Goal: Information Seeking & Learning: Stay updated

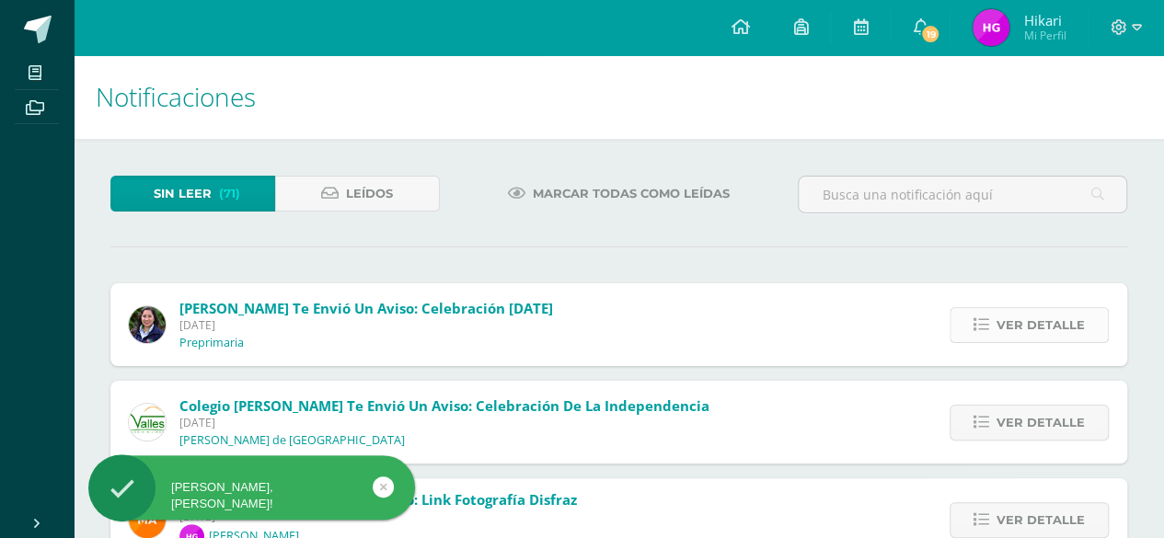
click at [1082, 325] on span "Ver detalle" at bounding box center [1040, 325] width 88 height 34
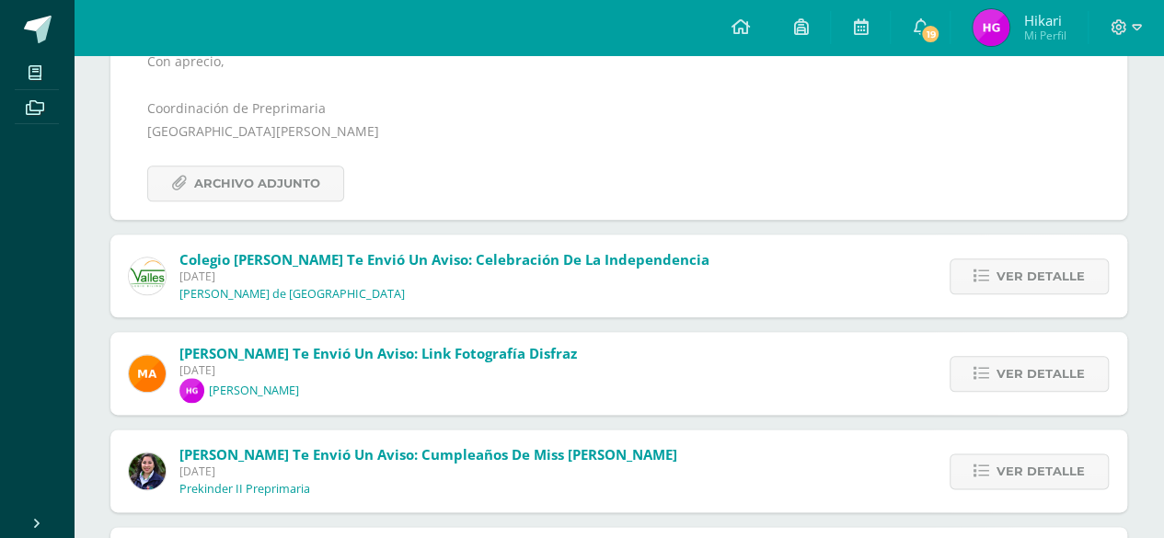
scroll to position [920, 0]
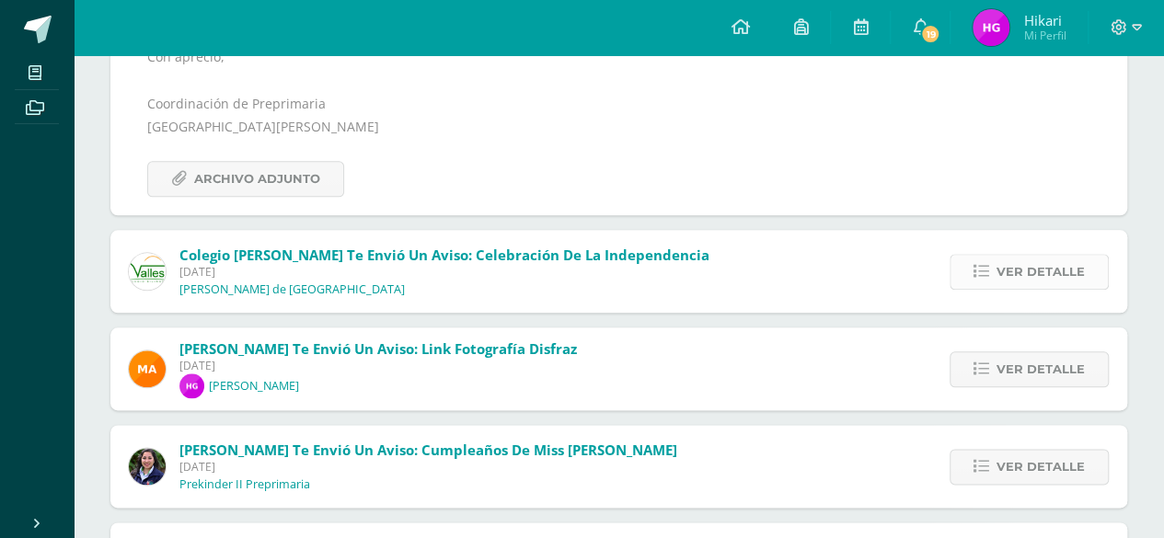
click at [995, 254] on link "Ver detalle" at bounding box center [1028, 272] width 159 height 36
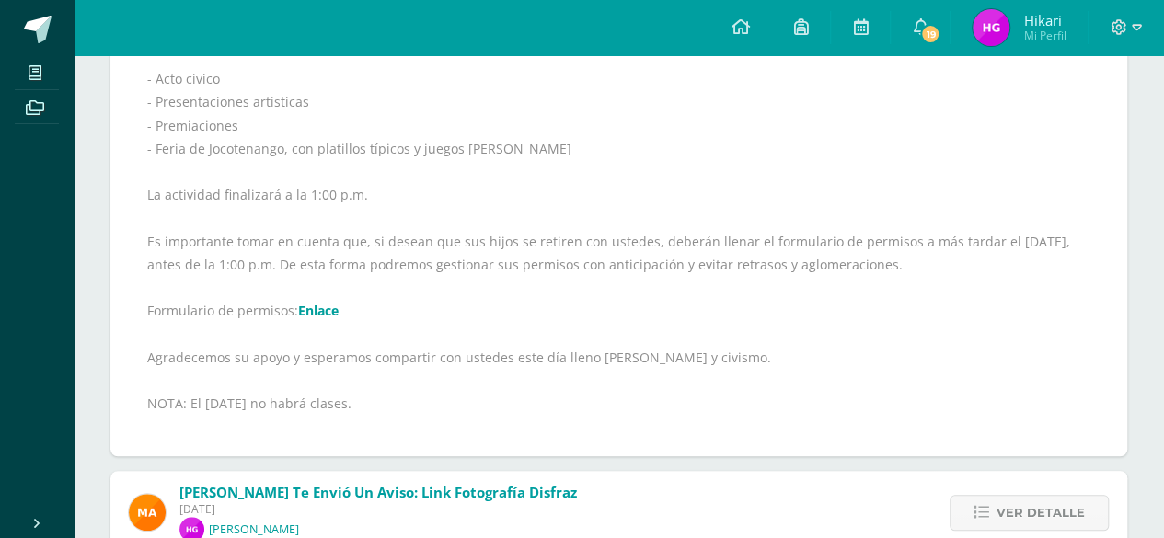
scroll to position [460, 0]
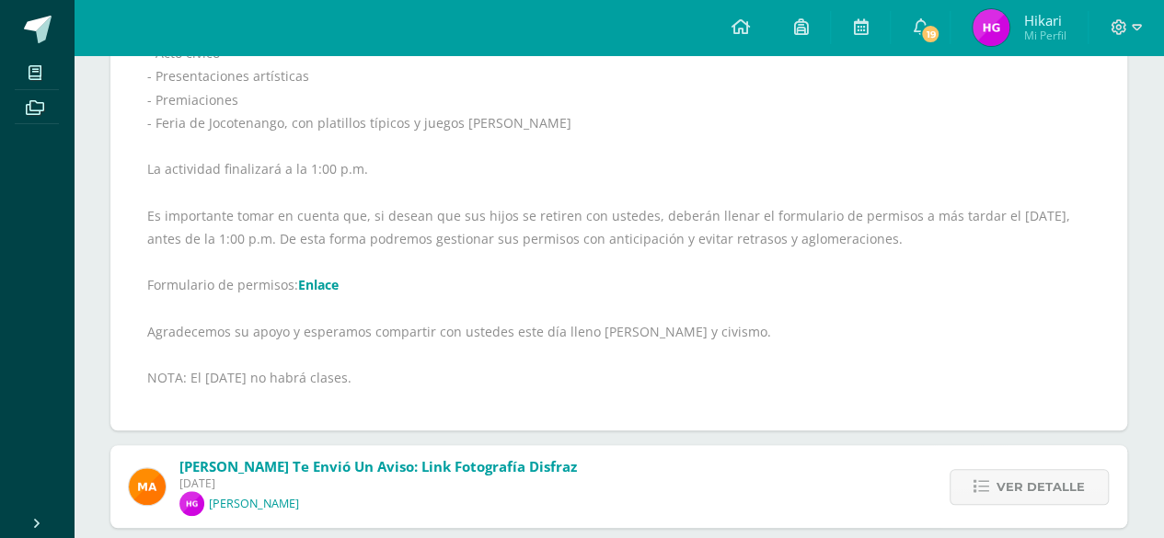
click at [308, 273] on div "Estimados padres: Les recordamos que el [DATE] a partir de las 8:30 a.m. celebr…" at bounding box center [618, 168] width 943 height 487
click at [312, 282] on link "Enlace" at bounding box center [318, 284] width 40 height 17
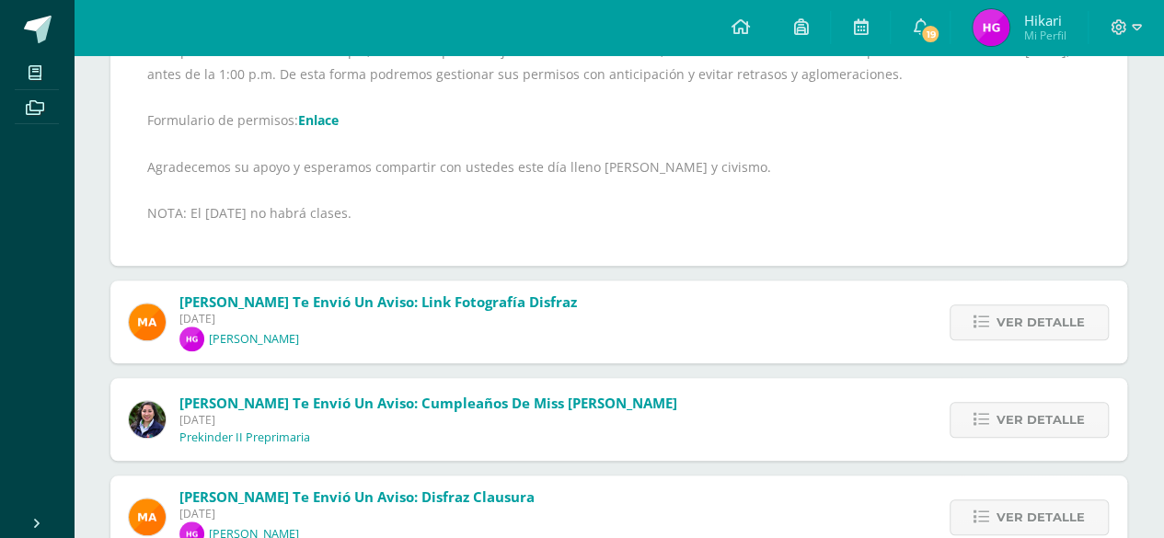
scroll to position [736, 0]
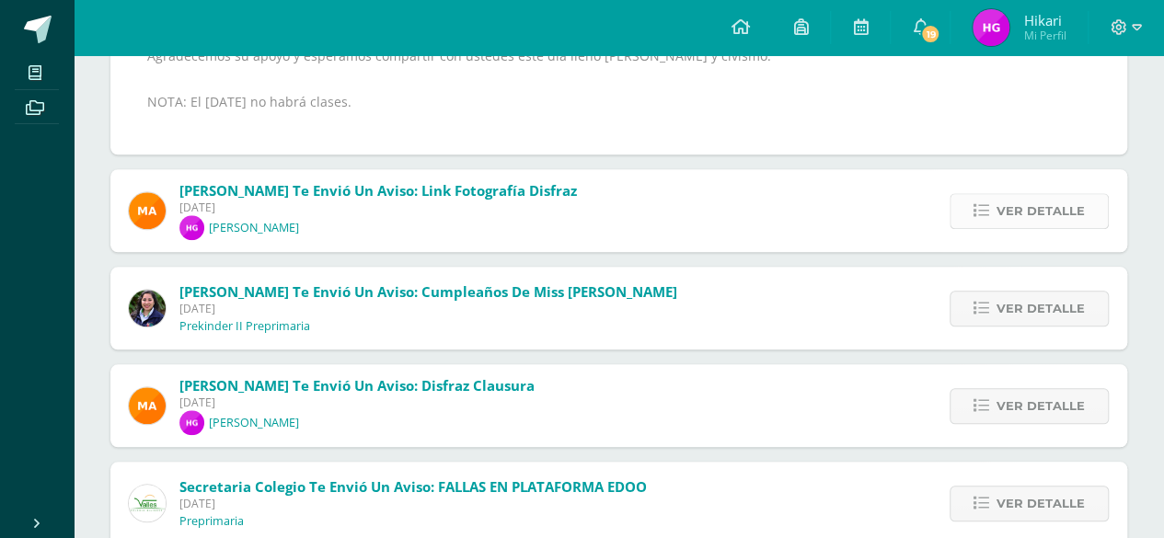
click at [1007, 203] on span "Ver detalle" at bounding box center [1040, 211] width 88 height 34
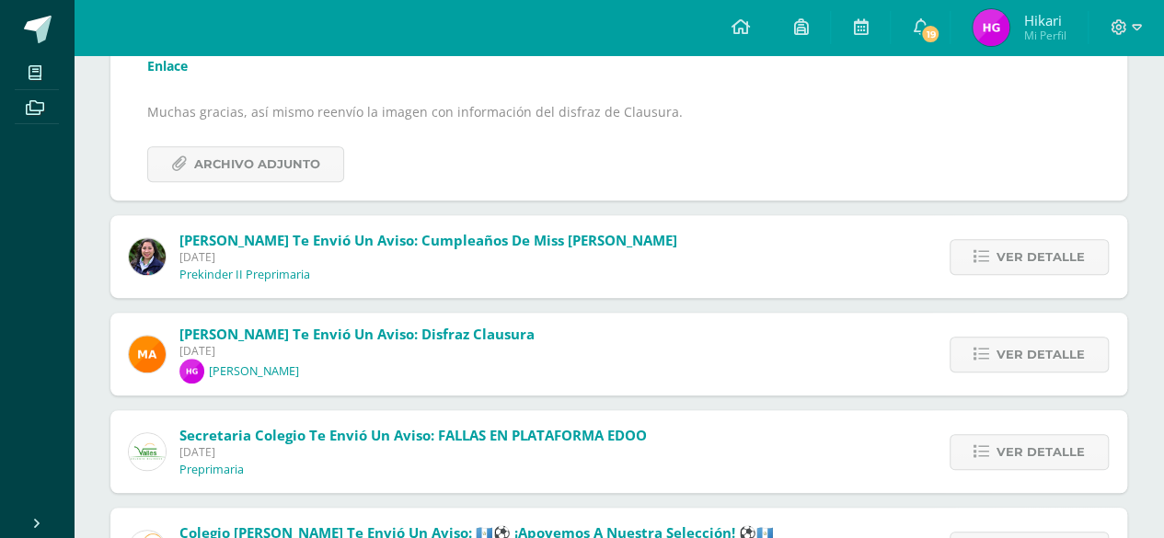
scroll to position [194, 0]
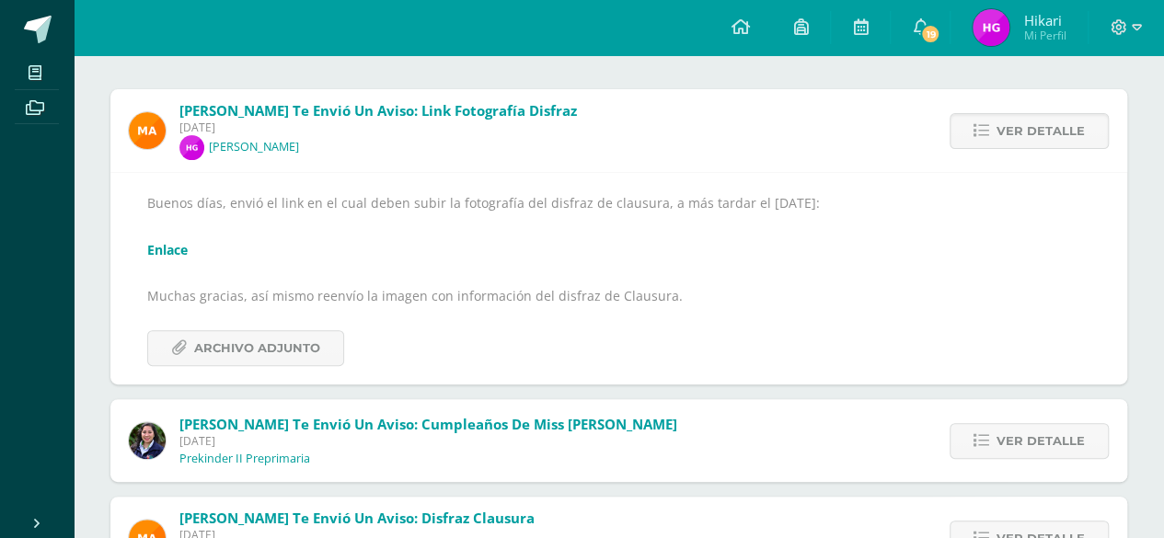
click at [169, 249] on link "Enlace" at bounding box center [167, 249] width 40 height 17
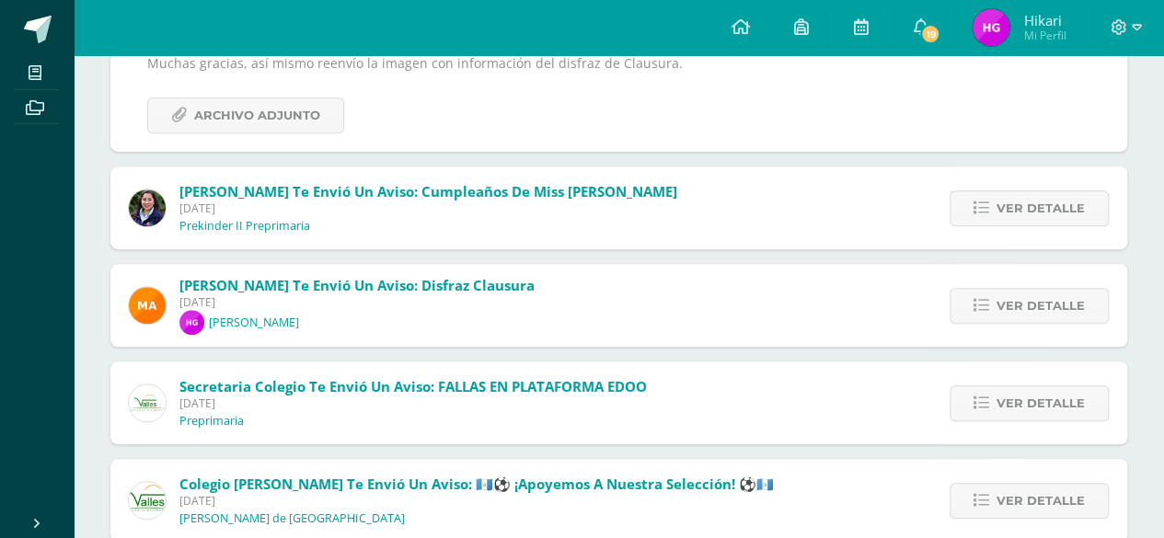
scroll to position [470, 0]
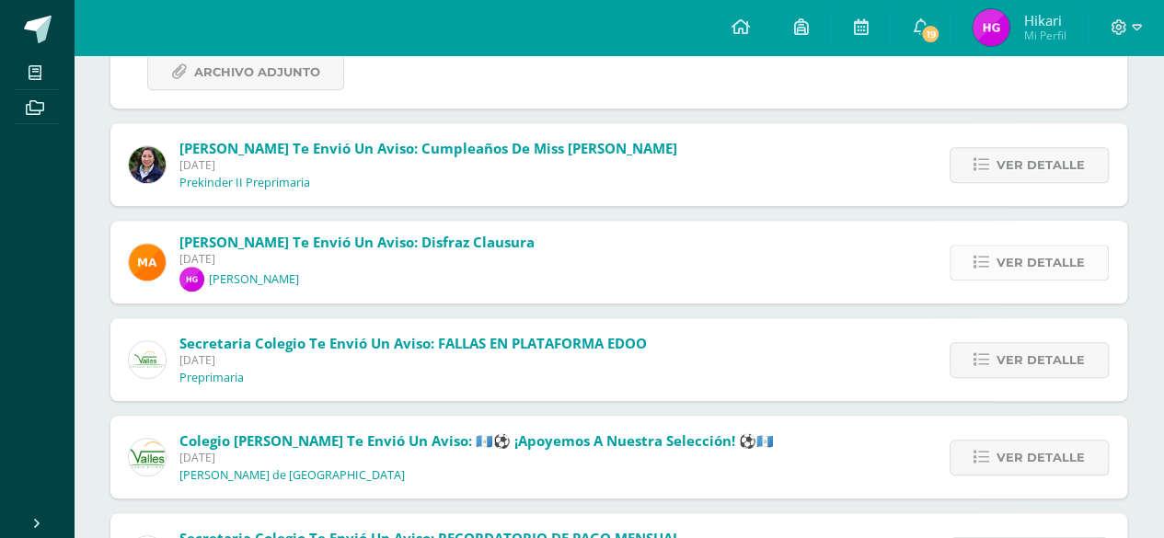
click at [1029, 252] on span "Ver detalle" at bounding box center [1040, 263] width 88 height 34
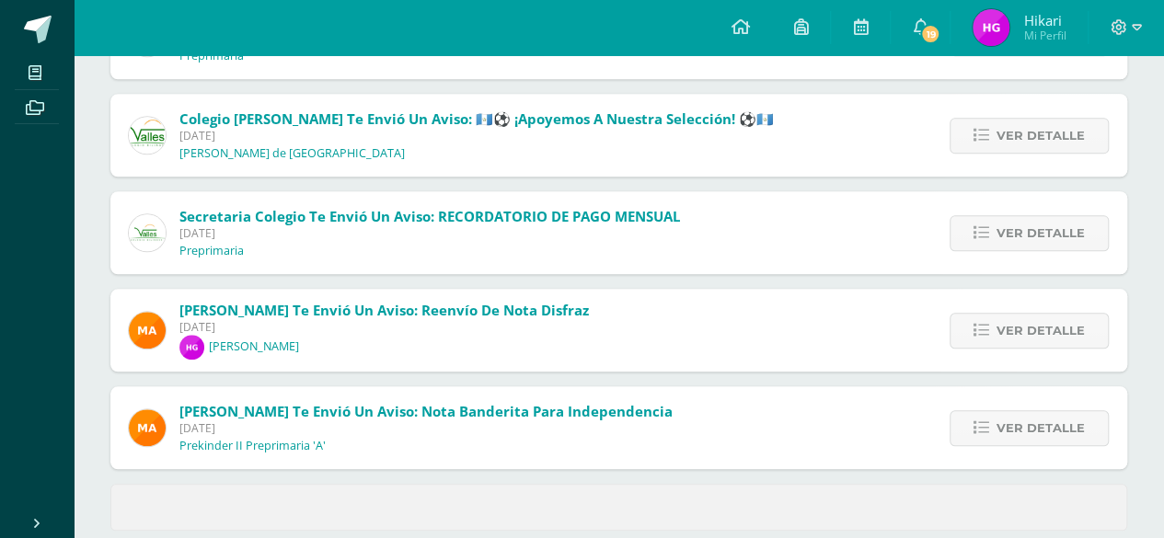
scroll to position [755, 0]
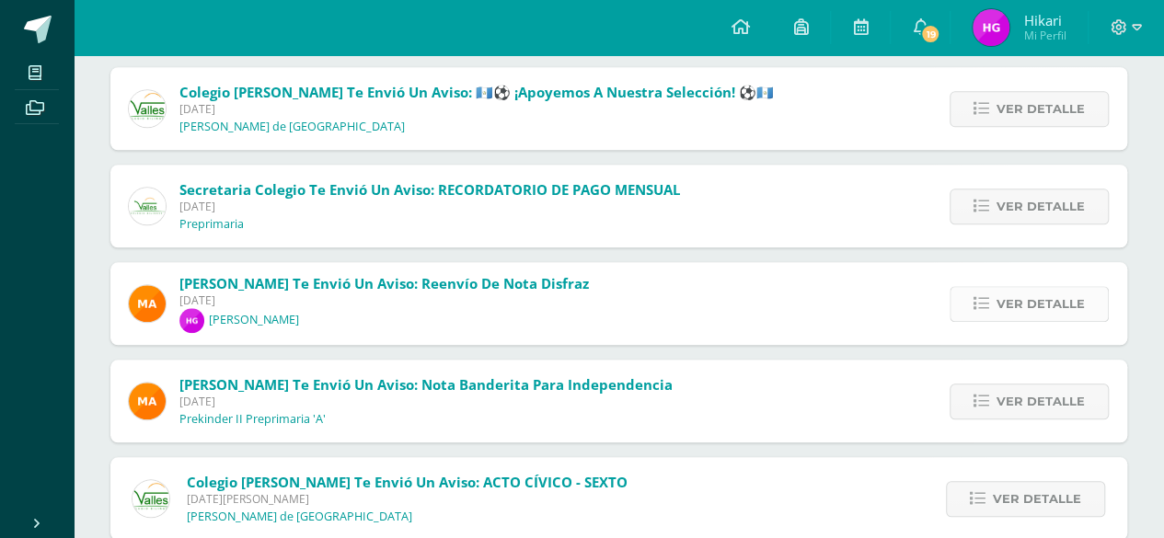
click at [1027, 318] on link "Ver detalle" at bounding box center [1028, 304] width 159 height 36
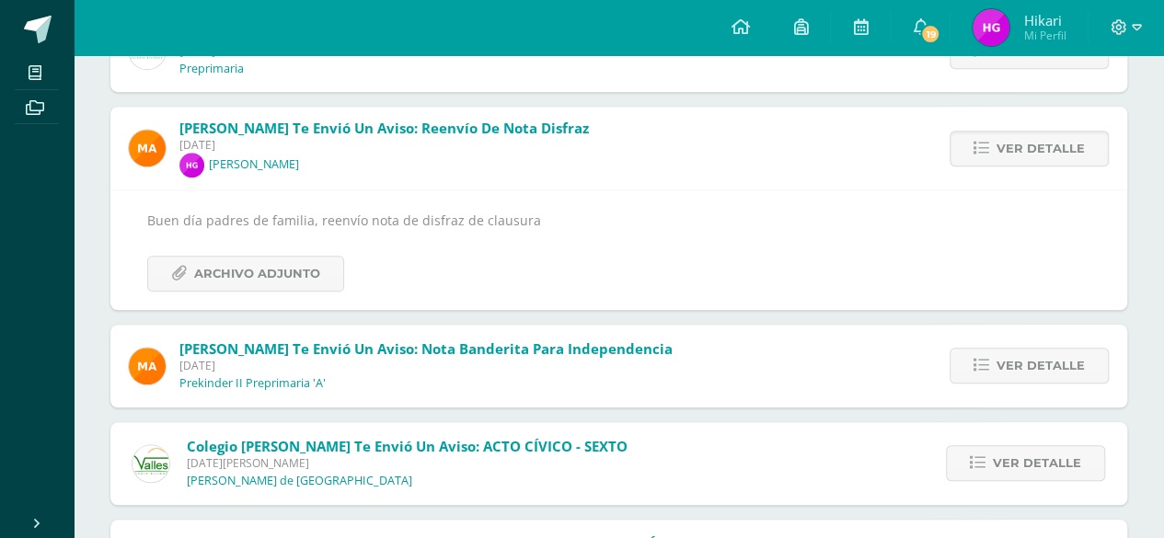
scroll to position [596, 0]
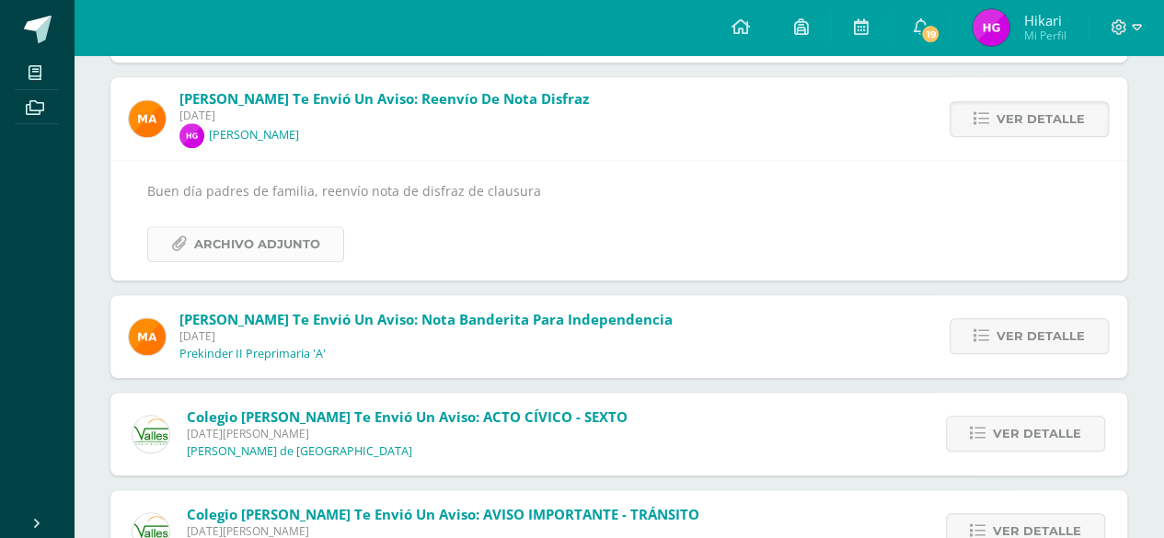
click at [235, 250] on span "Archivo Adjunto" at bounding box center [257, 244] width 126 height 34
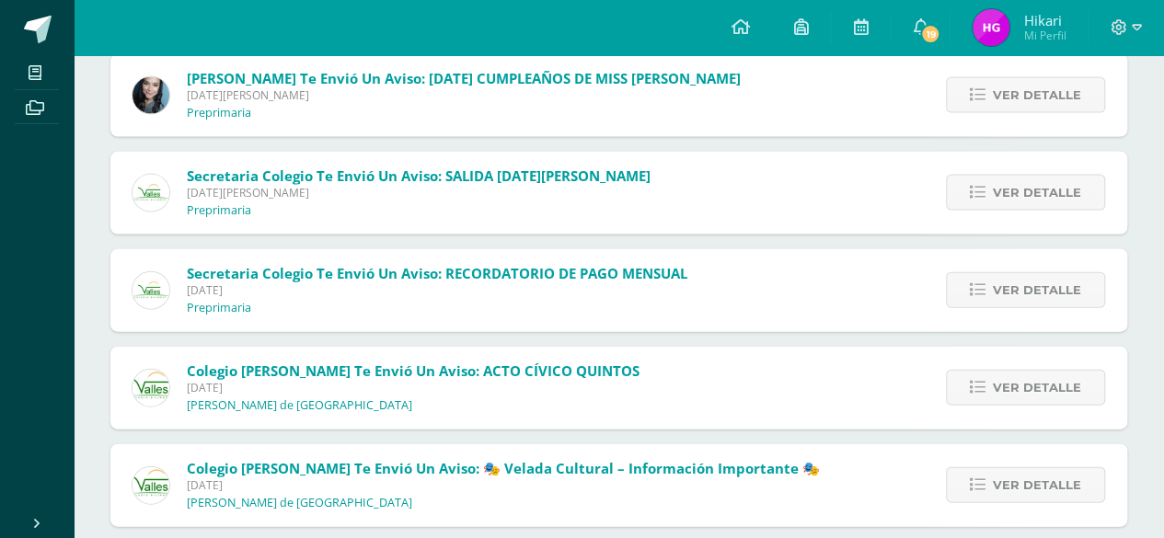
scroll to position [1937, 0]
